Goal: Find contact information: Find contact information

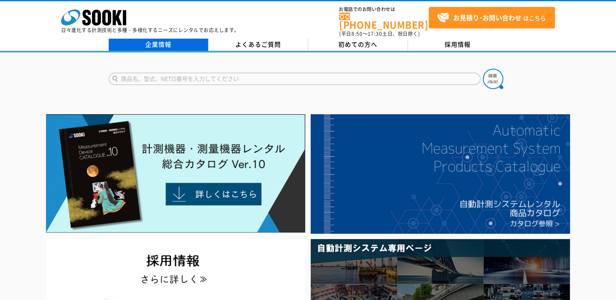
click at [159, 39] on link "企業情報" at bounding box center [159, 45] width 100 height 12
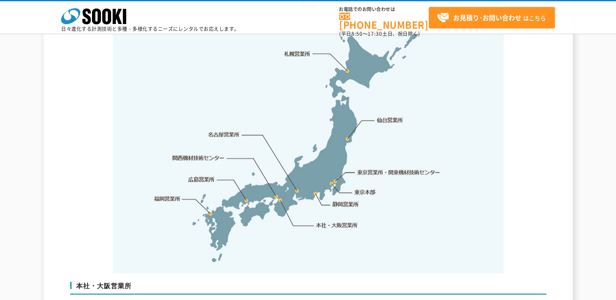
scroll to position [1708, 0]
click at [384, 116] on link "仙台営業所" at bounding box center [389, 120] width 26 height 8
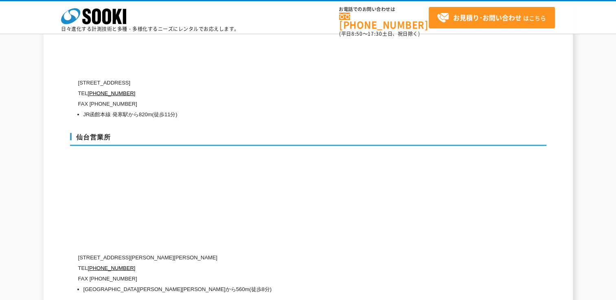
scroll to position [2445, 0]
click at [138, 263] on p "TEL 0120-856-993" at bounding box center [273, 268] width 391 height 11
